Goal: Task Accomplishment & Management: Use online tool/utility

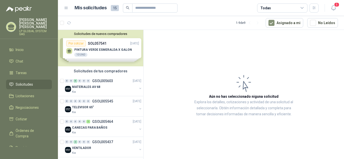
click at [119, 46] on div "Solicitudes de nuevos compradores Por cotizar SOL057541 [DATE] PINTURA VERDE [P…" at bounding box center [100, 48] width 85 height 37
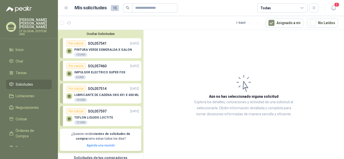
click at [120, 41] on link "Por cotizar SOL057541 [DATE] PINTURA VERDE [PERSON_NAME] 10 UND" at bounding box center [100, 48] width 81 height 20
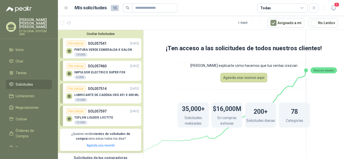
click at [113, 45] on div "Por cotizar SOL057541 [DATE]" at bounding box center [102, 44] width 73 height 6
click at [104, 49] on p "PINTURA VERDE ESMERALDA X GALON" at bounding box center [103, 50] width 58 height 4
click at [103, 34] on button "Ocultar Solicitudes" at bounding box center [100, 34] width 81 height 4
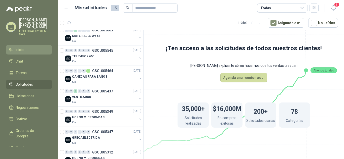
scroll to position [50, 0]
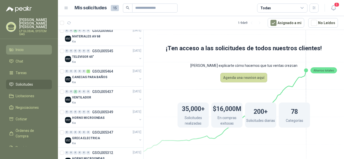
click at [20, 47] on span "Inicio" at bounding box center [20, 50] width 8 height 6
